Goal: Task Accomplishment & Management: Complete application form

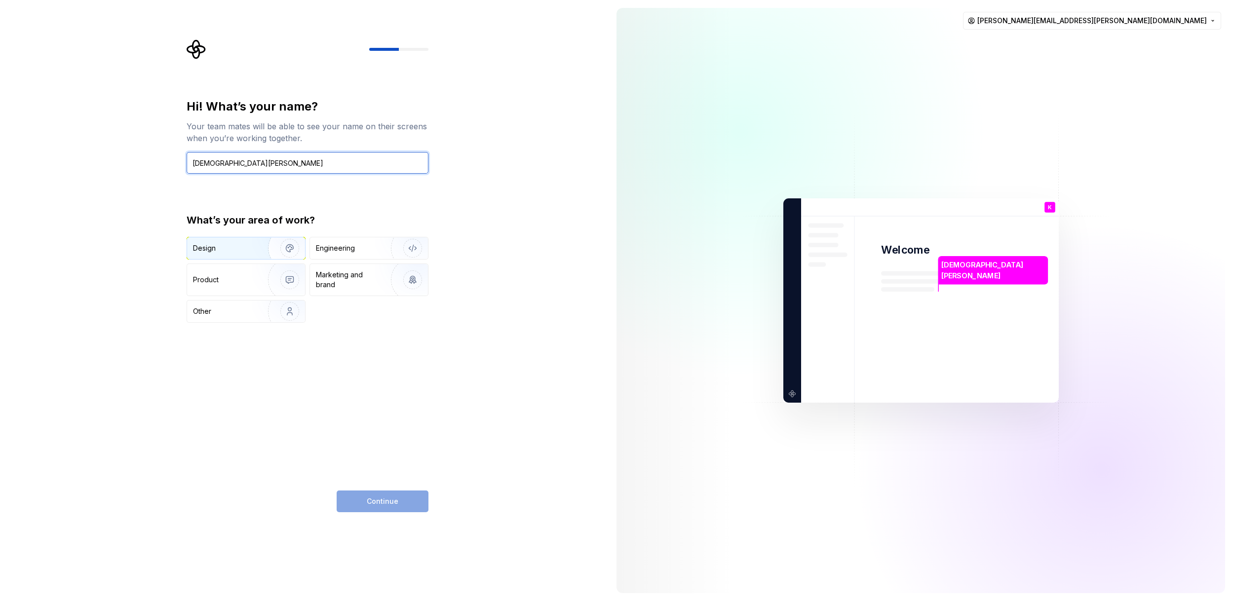
type input "[DEMOGRAPHIC_DATA][PERSON_NAME]"
click at [232, 248] on div "Design" at bounding box center [224, 248] width 62 height 10
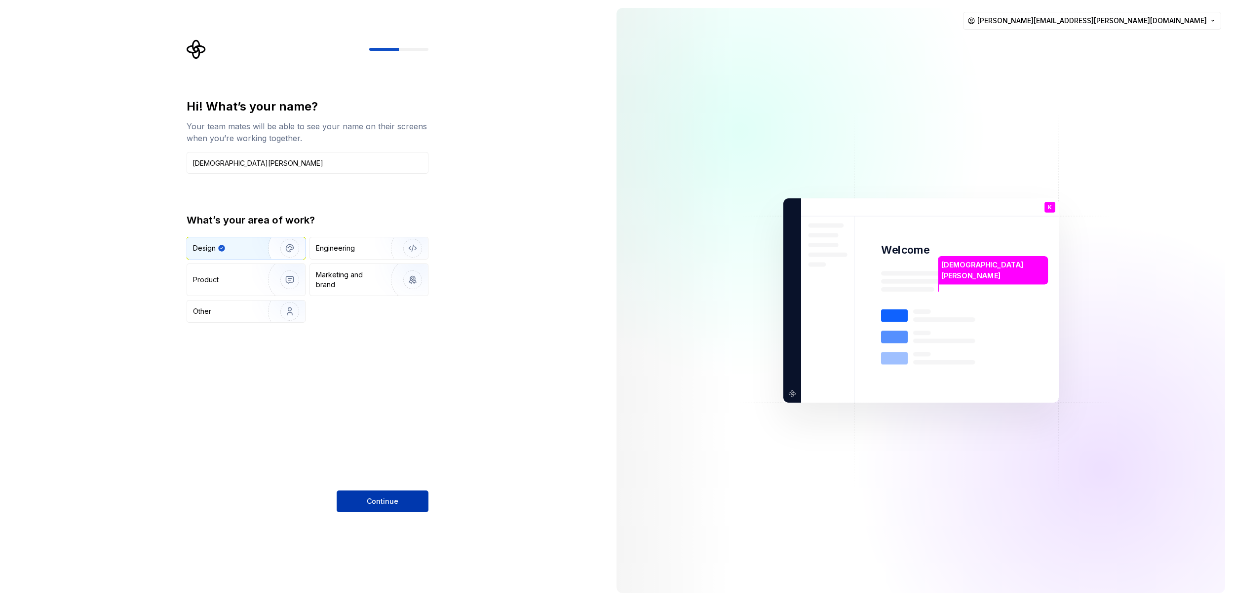
click at [393, 501] on span "Continue" at bounding box center [383, 501] width 32 height 10
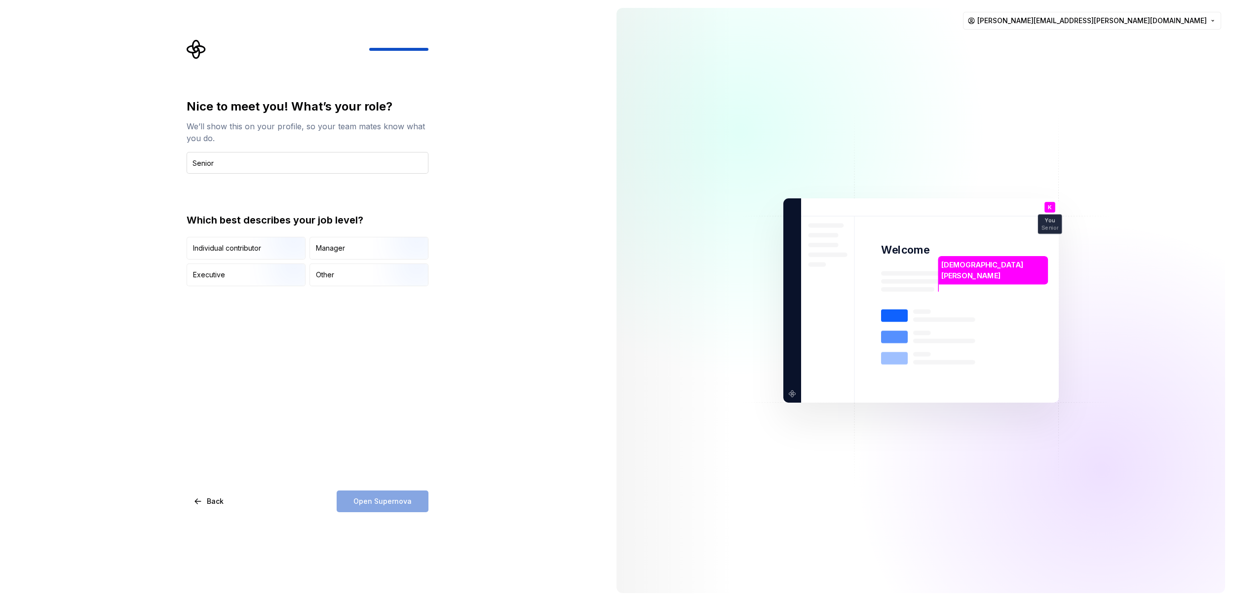
type input "Senior Manager, [GEOGRAPHIC_DATA]"
click at [320, 247] on div "Manager" at bounding box center [330, 248] width 29 height 10
click at [386, 504] on span "Open Supernova" at bounding box center [382, 501] width 58 height 10
